Goal: Task Accomplishment & Management: Manage account settings

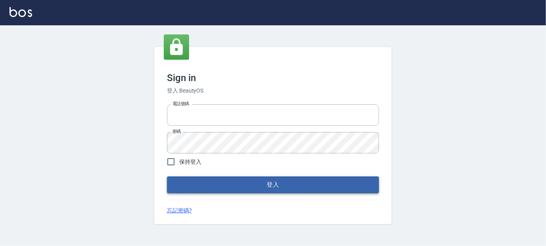
type input "037692666"
click at [276, 182] on button "登入" at bounding box center [273, 185] width 212 height 17
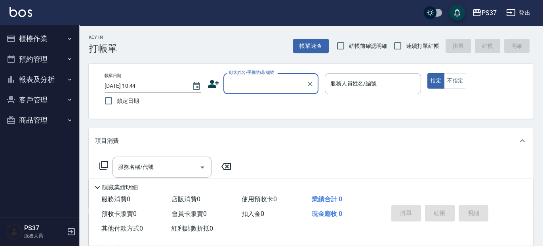
click at [48, 57] on button "預約管理" at bounding box center [39, 59] width 73 height 21
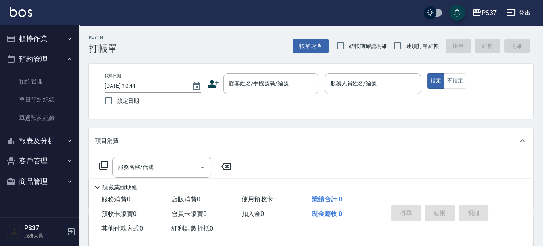
click at [46, 43] on button "櫃檯作業" at bounding box center [39, 39] width 73 height 21
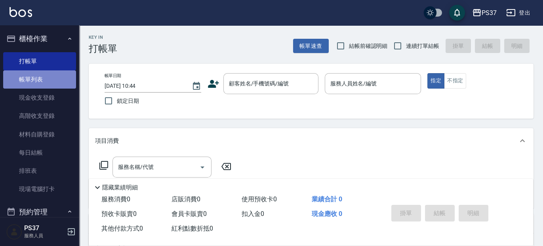
click at [56, 82] on link "帳單列表" at bounding box center [39, 79] width 73 height 18
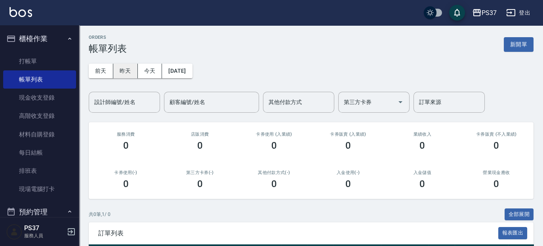
click at [124, 71] on button "昨天" at bounding box center [125, 71] width 25 height 15
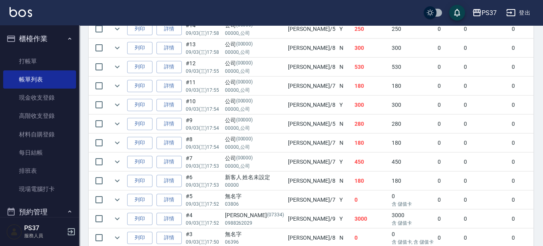
scroll to position [373, 0]
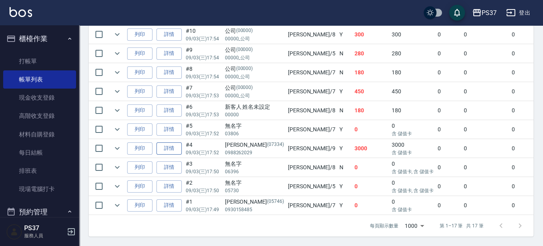
click at [169, 148] on link "詳情" at bounding box center [168, 149] width 25 height 12
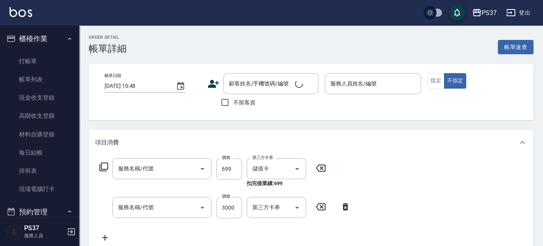
type input "2025/09/03 17:52"
type input "溫惠婷-9"
type input "精油SPA(0699)"
type input "儲值3000(901)"
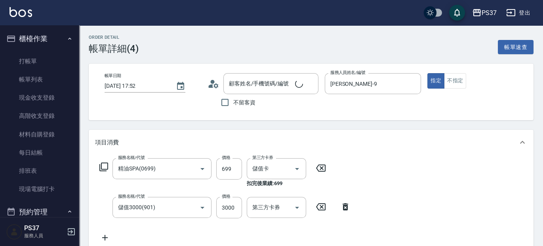
type input "王棟華/0988262029/07334"
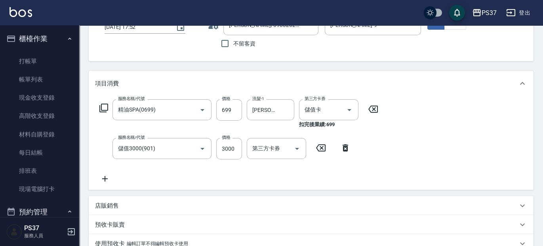
scroll to position [72, 0]
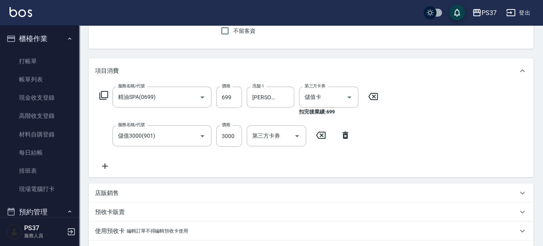
click at [348, 136] on icon at bounding box center [345, 136] width 20 height 10
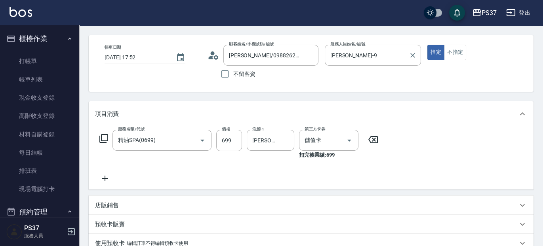
scroll to position [0, 0]
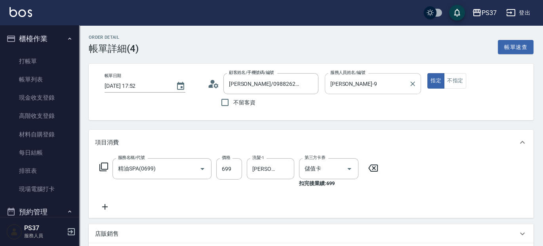
click at [376, 86] on input "溫惠婷-9" at bounding box center [367, 84] width 78 height 14
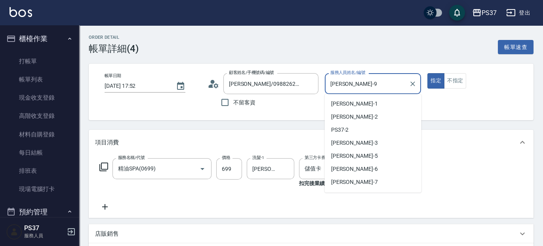
scroll to position [22, 0]
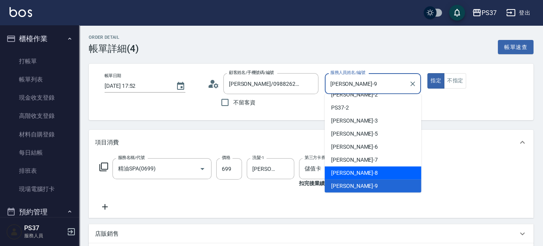
click at [383, 168] on div "徐雅娟 -8" at bounding box center [373, 173] width 97 height 13
type input "徐雅娟-8"
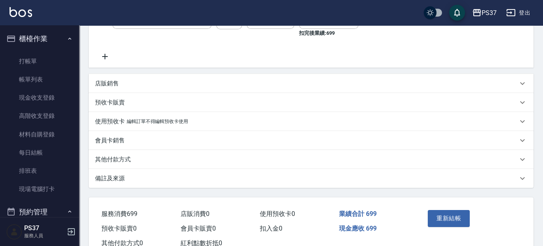
scroll to position [177, 0]
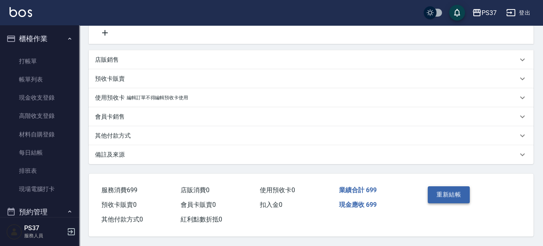
click at [443, 190] on button "重新結帳" at bounding box center [449, 194] width 42 height 17
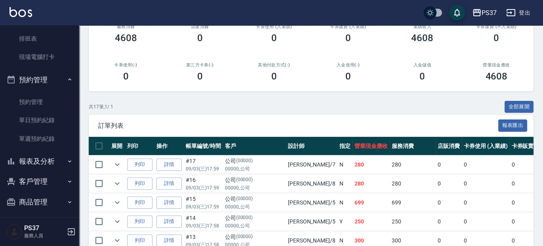
scroll to position [137, 0]
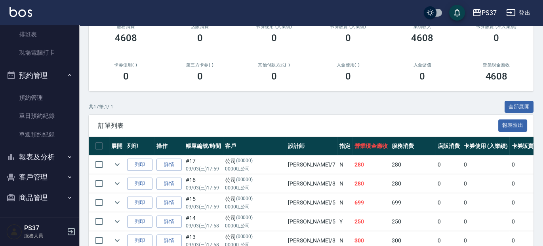
click at [43, 72] on button "預約管理" at bounding box center [39, 75] width 73 height 21
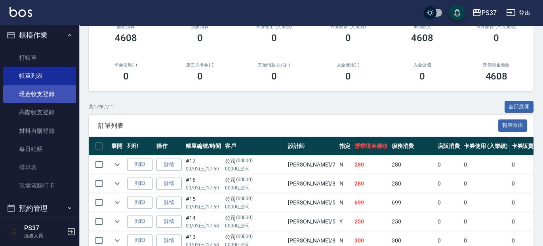
scroll to position [3, 0]
click at [47, 36] on button "櫃檯作業" at bounding box center [39, 35] width 73 height 21
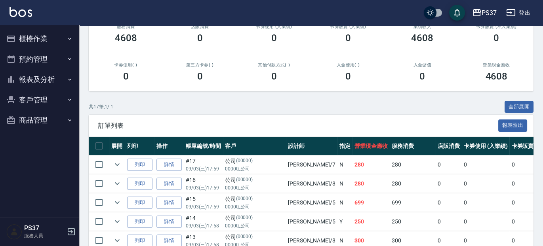
scroll to position [0, 0]
click at [48, 83] on button "報表及分析" at bounding box center [39, 79] width 73 height 21
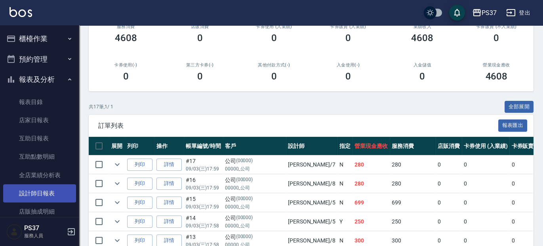
click at [41, 192] on link "設計師日報表" at bounding box center [39, 193] width 73 height 18
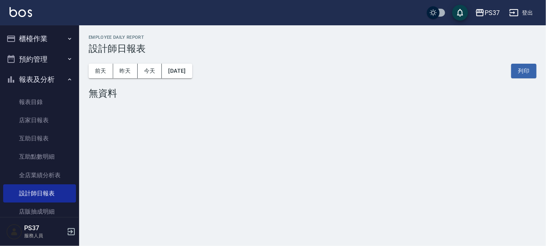
click at [48, 42] on button "櫃檯作業" at bounding box center [39, 39] width 73 height 21
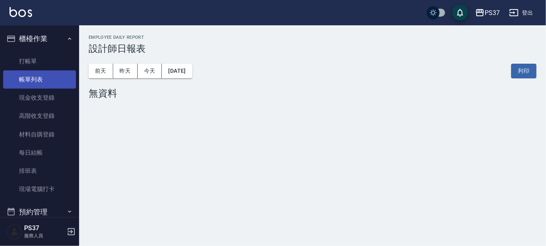
click at [38, 86] on link "帳單列表" at bounding box center [39, 79] width 73 height 18
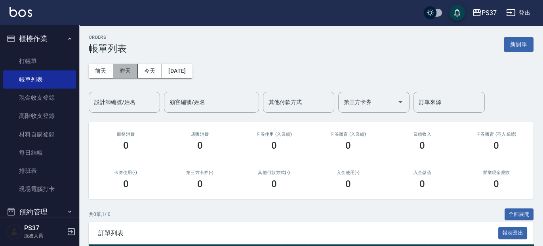
click at [131, 68] on button "昨天" at bounding box center [125, 71] width 25 height 15
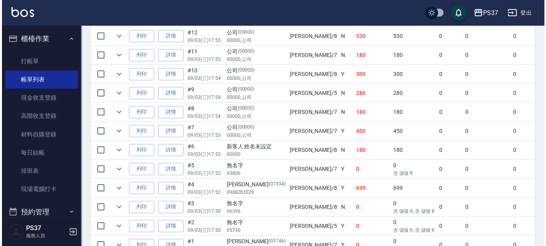
scroll to position [373, 0]
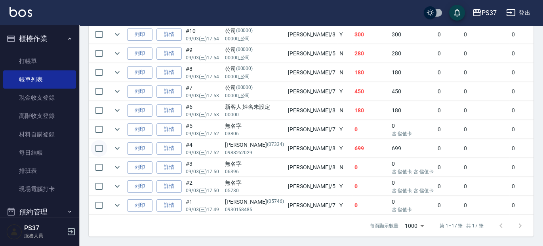
click at [98, 144] on input "checkbox" at bounding box center [99, 148] width 17 height 17
checkbox input "true"
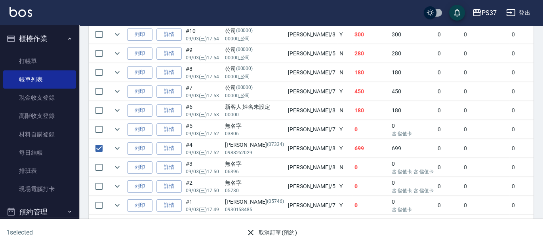
click at [279, 237] on button "取消訂單(預約)" at bounding box center [271, 233] width 57 height 15
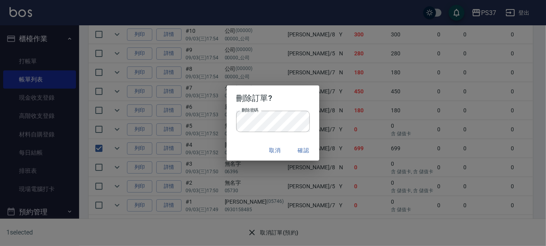
click at [311, 150] on button "確認" at bounding box center [303, 150] width 25 height 15
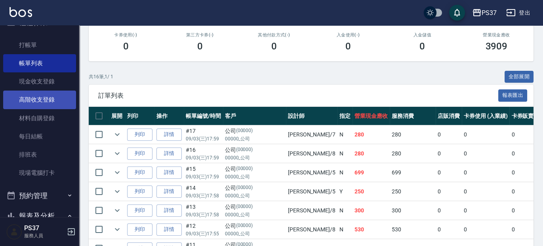
scroll to position [108, 0]
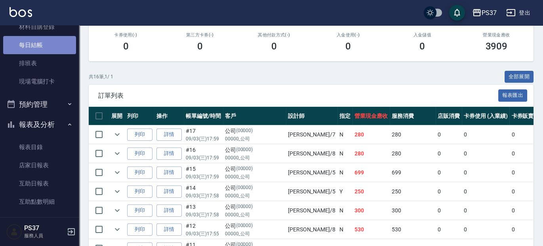
click at [39, 52] on link "每日結帳" at bounding box center [39, 45] width 73 height 18
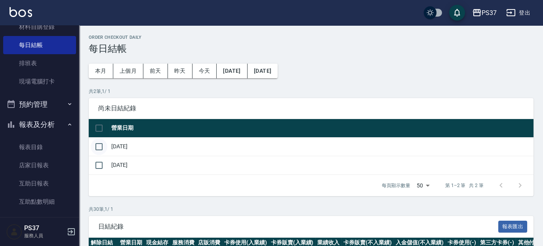
click at [104, 147] on input "checkbox" at bounding box center [99, 147] width 17 height 17
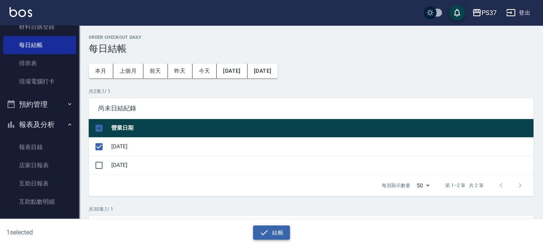
click at [273, 233] on button "結帳" at bounding box center [271, 233] width 37 height 15
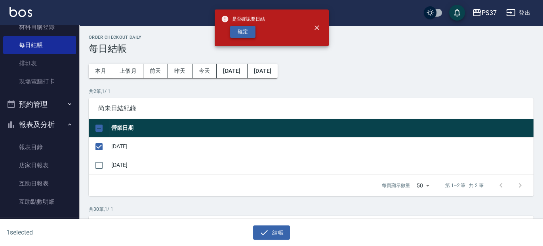
click at [245, 35] on button "確定" at bounding box center [242, 32] width 25 height 12
checkbox input "false"
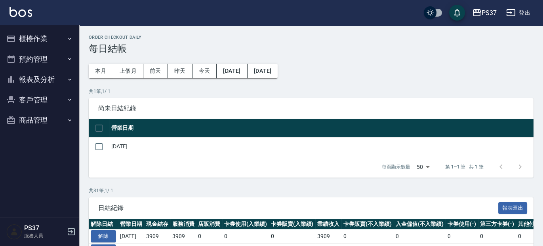
click at [45, 79] on button "報表及分析" at bounding box center [39, 79] width 73 height 21
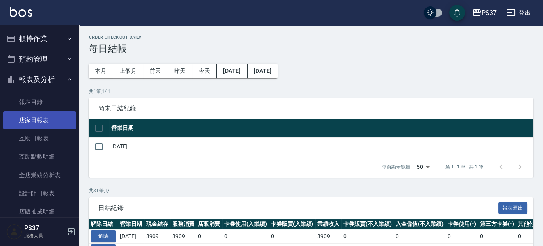
click at [37, 117] on link "店家日報表" at bounding box center [39, 120] width 73 height 18
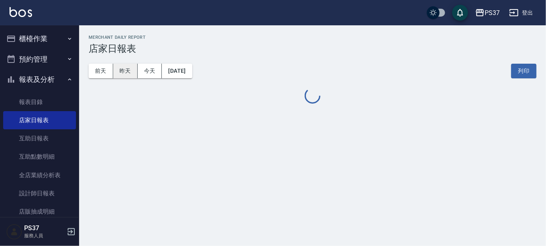
click at [127, 69] on button "昨天" at bounding box center [125, 71] width 25 height 15
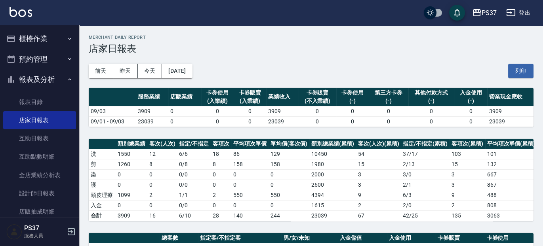
click at [113, 64] on button "昨天" at bounding box center [125, 71] width 25 height 15
click at [21, 44] on button "櫃檯作業" at bounding box center [39, 39] width 73 height 21
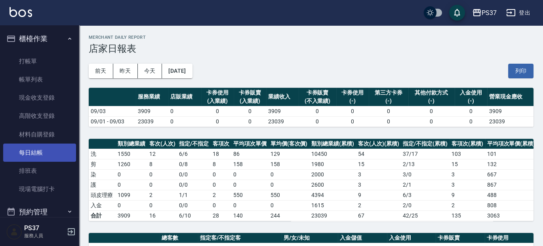
click at [37, 152] on link "每日結帳" at bounding box center [39, 153] width 73 height 18
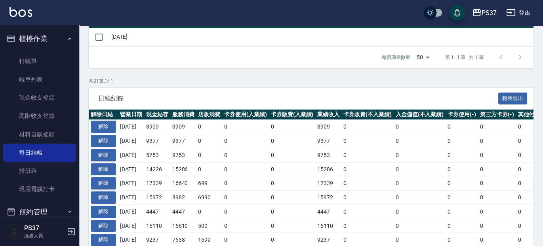
scroll to position [144, 0]
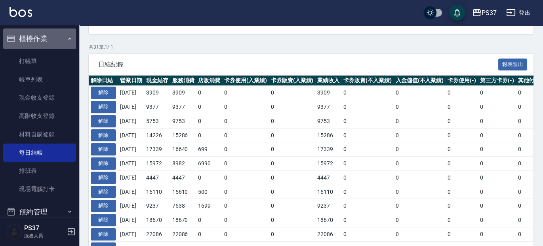
click at [42, 38] on button "櫃檯作業" at bounding box center [39, 39] width 73 height 21
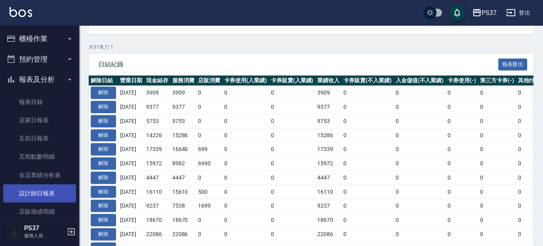
click at [33, 194] on link "設計師日報表" at bounding box center [39, 193] width 73 height 18
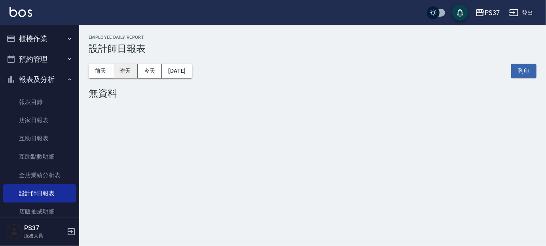
click at [129, 74] on button "昨天" at bounding box center [125, 71] width 25 height 15
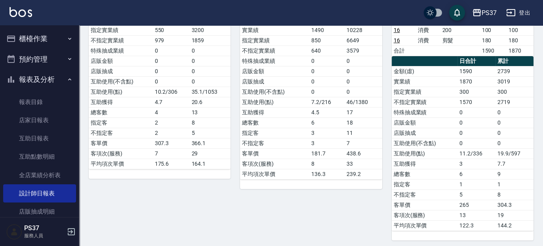
scroll to position [171, 0]
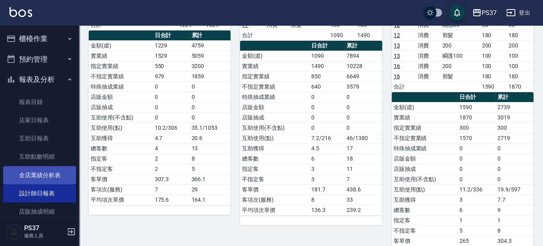
click at [61, 178] on link "全店業績分析表" at bounding box center [39, 175] width 73 height 18
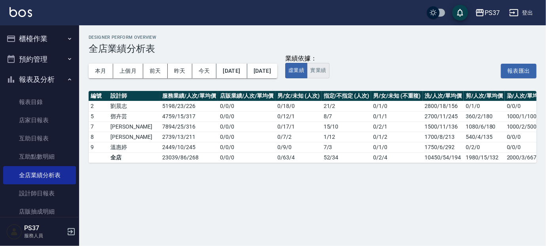
click at [329, 71] on button "實業績" at bounding box center [318, 70] width 22 height 15
click at [41, 84] on button "報表及分析" at bounding box center [39, 79] width 73 height 21
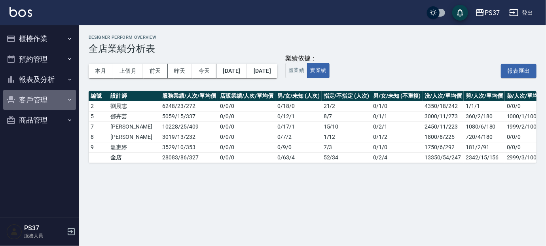
click at [40, 96] on button "客戶管理" at bounding box center [39, 100] width 73 height 21
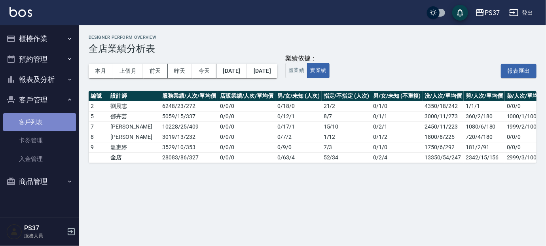
click at [48, 122] on link "客戶列表" at bounding box center [39, 122] width 73 height 18
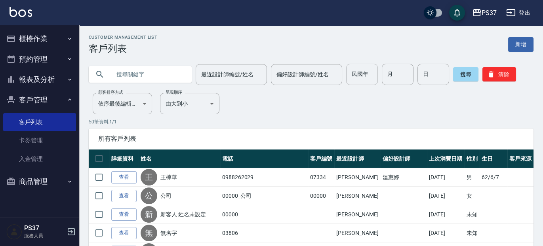
click at [374, 71] on input "民國年" at bounding box center [362, 74] width 32 height 21
type input "83"
type input "8"
type input "3"
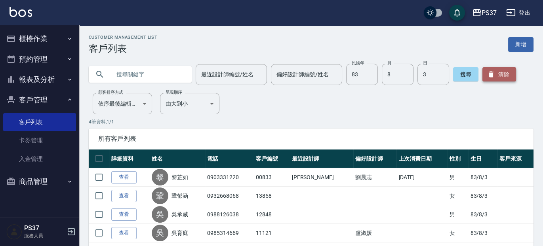
click at [503, 74] on button "清除" at bounding box center [499, 74] width 34 height 14
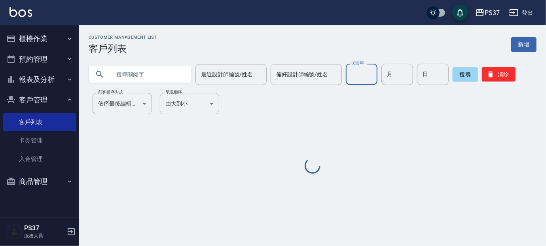
drag, startPoint x: 363, startPoint y: 72, endPoint x: 366, endPoint y: 70, distance: 4.2
click at [365, 70] on div "民國年 民國年" at bounding box center [362, 74] width 32 height 21
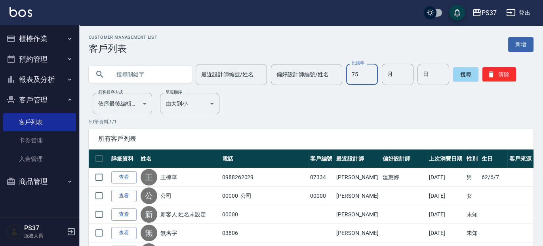
type input "75"
type input "3"
type input "17"
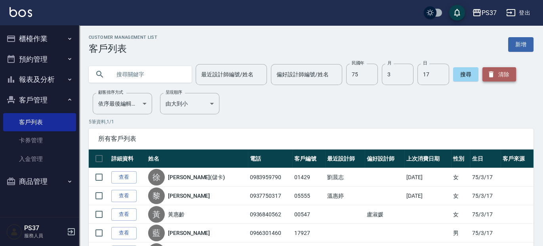
click at [508, 70] on button "清除" at bounding box center [499, 74] width 34 height 14
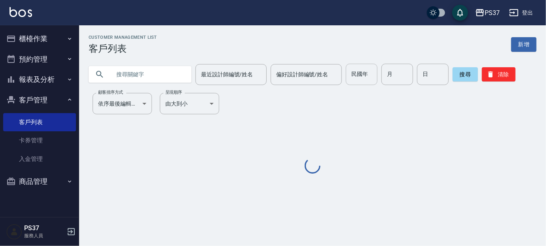
click at [359, 74] on input "民國年" at bounding box center [362, 74] width 32 height 21
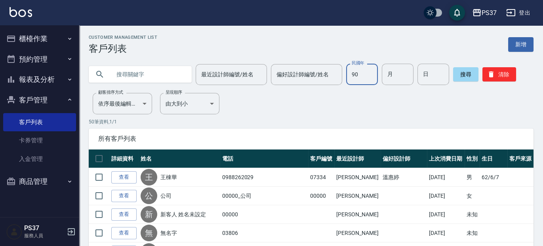
type input "90"
type input "5"
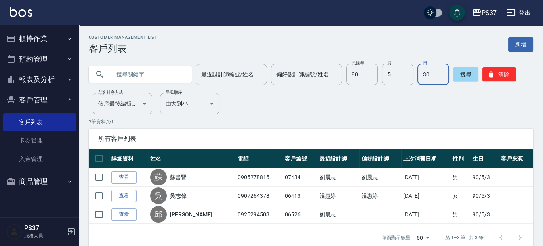
type input "30"
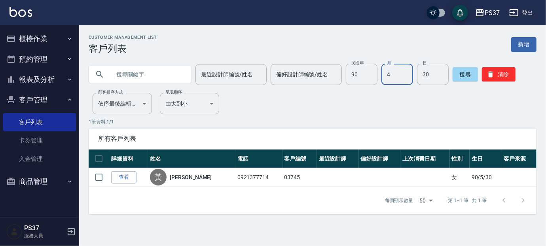
type input "4"
